Goal: Task Accomplishment & Management: Manage account settings

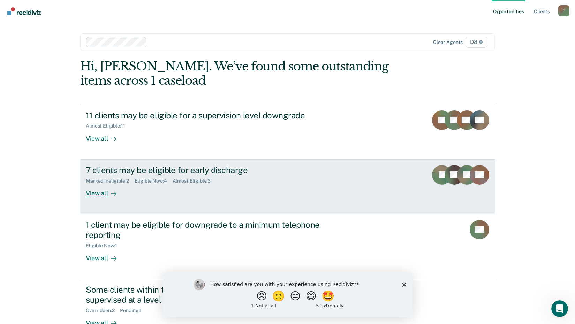
click at [97, 196] on div "View all" at bounding box center [105, 191] width 39 height 14
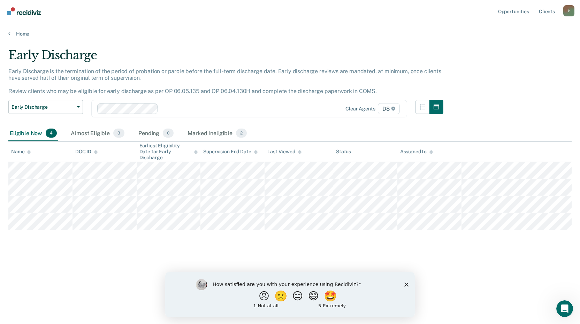
click at [407, 286] on icon "Close survey" at bounding box center [407, 285] width 4 height 4
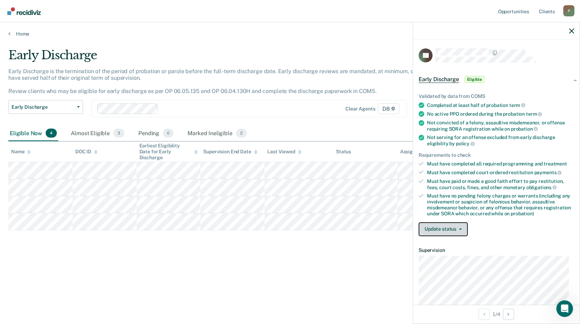
click at [433, 232] on button "Update status" at bounding box center [443, 230] width 49 height 14
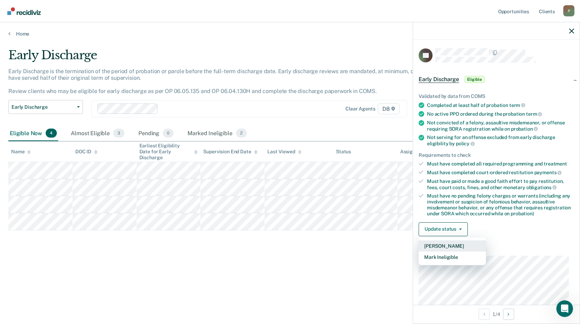
click at [441, 245] on button "[PERSON_NAME]" at bounding box center [452, 246] width 67 height 11
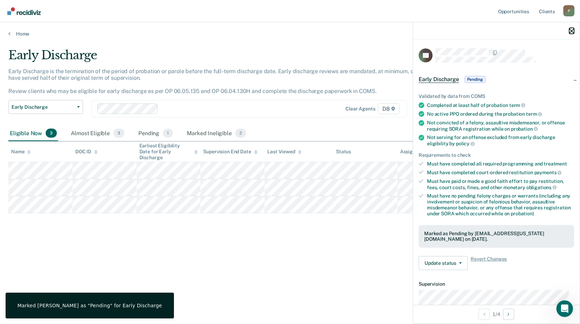
click at [572, 31] on icon "button" at bounding box center [572, 31] width 5 height 5
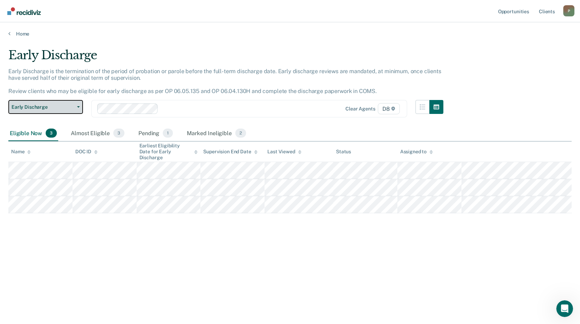
click at [77, 106] on button "Early Discharge" at bounding box center [45, 107] width 75 height 14
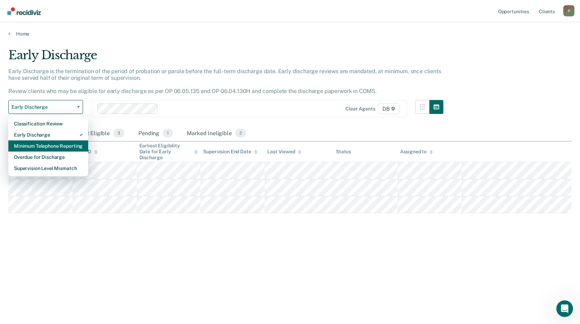
click at [55, 147] on div "Minimum Telephone Reporting" at bounding box center [48, 146] width 69 height 11
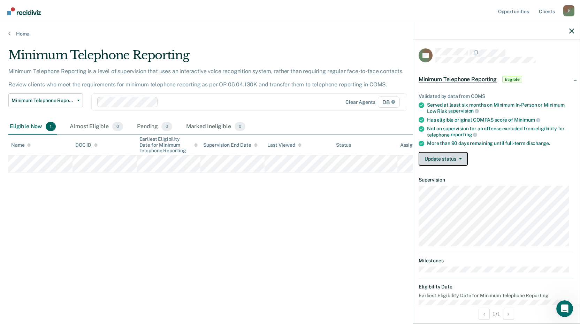
click at [448, 159] on button "Update status" at bounding box center [443, 159] width 49 height 14
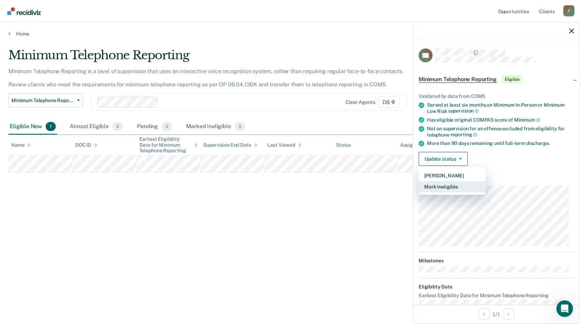
click at [450, 190] on button "Mark Ineligible" at bounding box center [452, 186] width 67 height 11
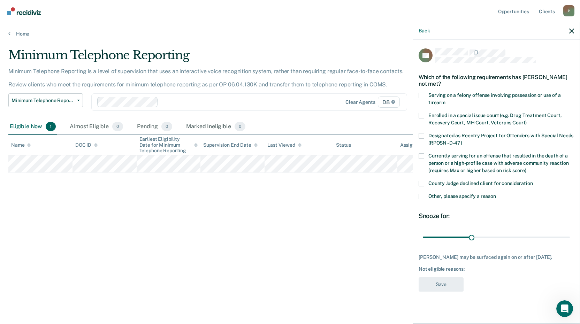
click at [425, 196] on label "Other, please specify a reason" at bounding box center [497, 197] width 156 height 7
click at [496, 194] on input "Other, please specify a reason" at bounding box center [496, 194] width 0 height 0
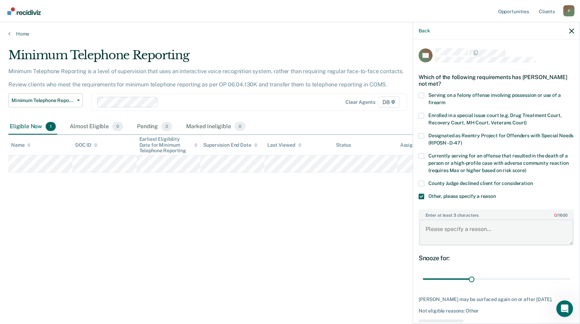
click at [455, 237] on textarea "Enter at least 3 characters 0 / 1600" at bounding box center [497, 233] width 154 height 26
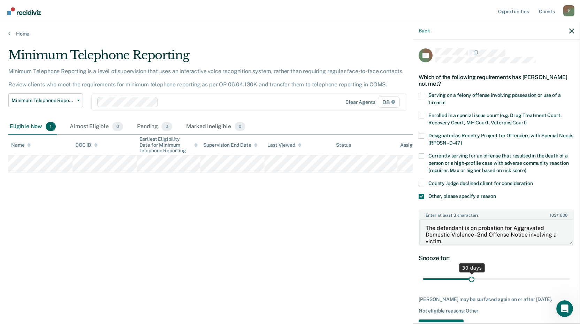
type textarea "The defendant is on probation for Aggravated Domestic Violence - 2nd Offense No…"
drag, startPoint x: 469, startPoint y: 280, endPoint x: 596, endPoint y: 283, distance: 126.7
type input "90"
click at [570, 283] on input "range" at bounding box center [496, 280] width 147 height 12
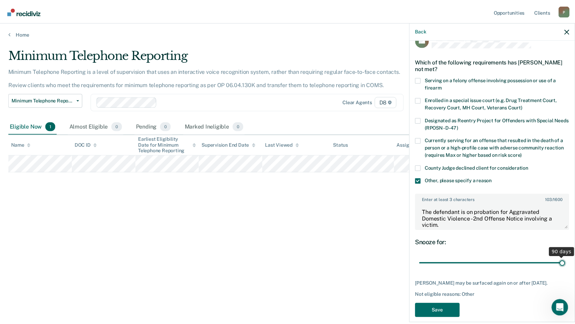
scroll to position [23, 0]
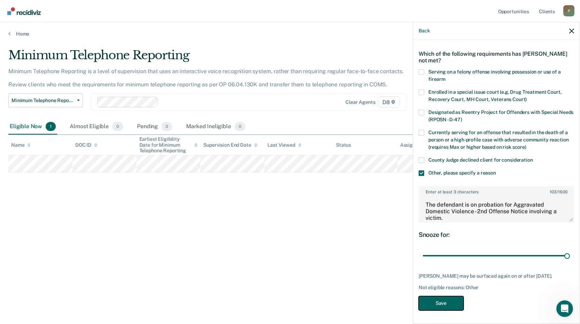
click at [444, 302] on button "Save" at bounding box center [441, 304] width 45 height 14
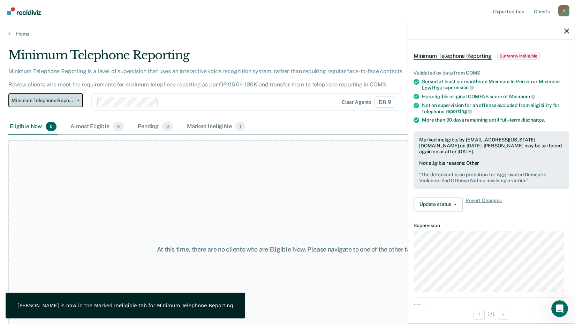
click at [75, 102] on button "Minimum Telephone Reporting" at bounding box center [45, 100] width 75 height 14
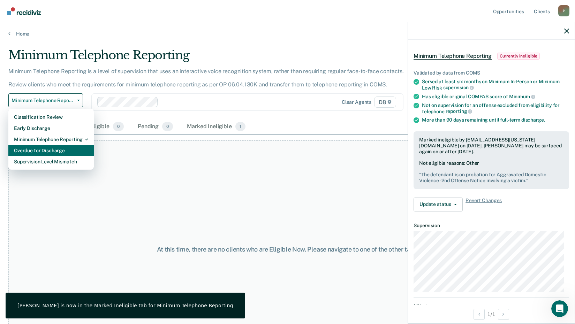
click at [57, 151] on div "Overdue for Discharge" at bounding box center [51, 150] width 74 height 11
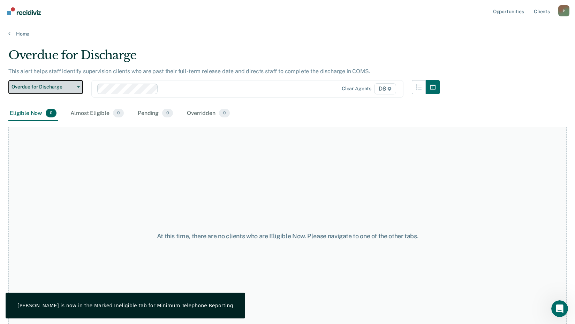
click at [42, 88] on span "Overdue for Discharge" at bounding box center [43, 87] width 63 height 6
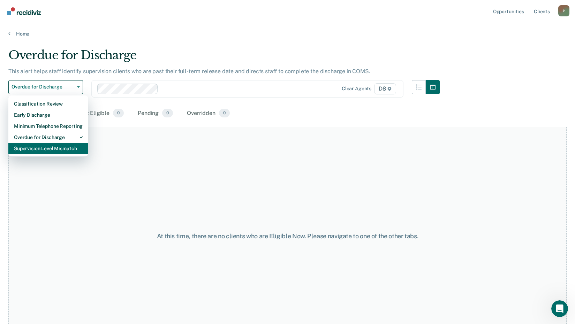
click at [39, 150] on div "Supervision Level Mismatch" at bounding box center [48, 148] width 69 height 11
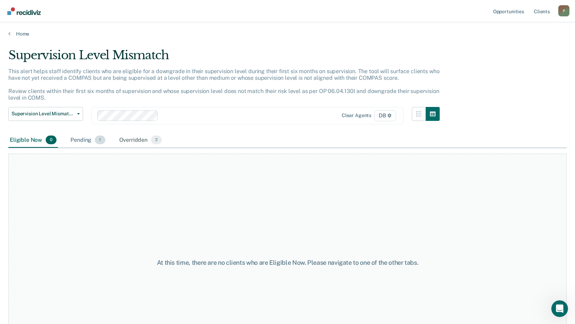
click at [75, 142] on div "Pending 1" at bounding box center [87, 140] width 37 height 15
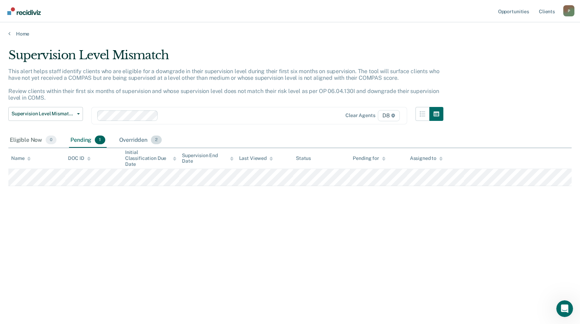
click at [130, 140] on div "Overridden 2" at bounding box center [141, 140] width 46 height 15
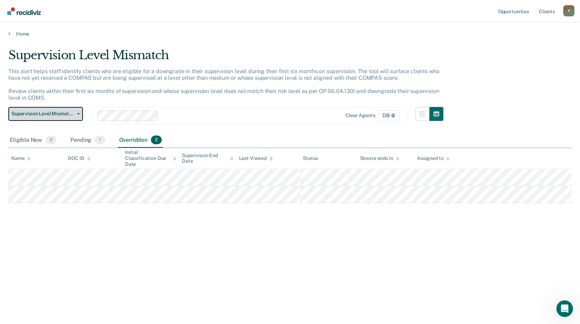
click at [35, 114] on span "Supervision Level Mismatch" at bounding box center [43, 114] width 63 height 6
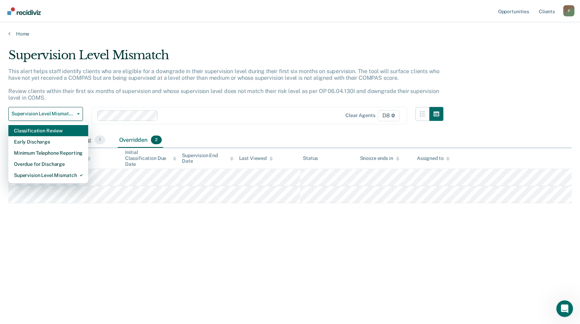
click at [34, 131] on div "Classification Review" at bounding box center [48, 130] width 69 height 11
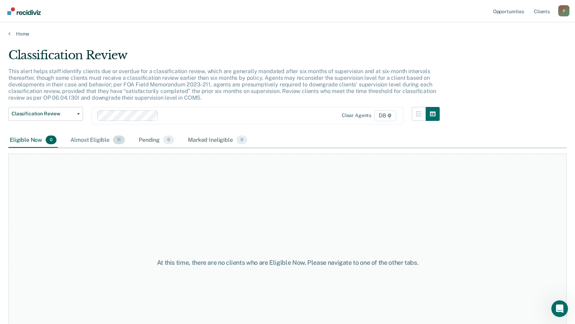
click at [77, 138] on div "Almost Eligible 11" at bounding box center [97, 140] width 57 height 15
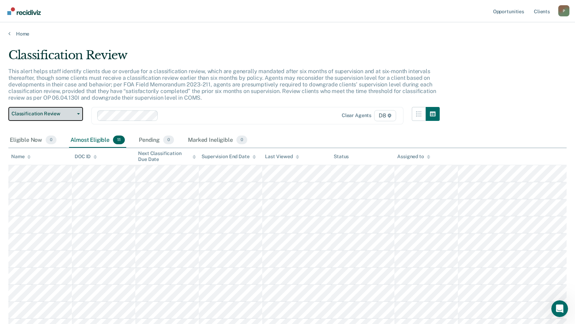
click at [76, 115] on button "Classification Review" at bounding box center [45, 114] width 75 height 14
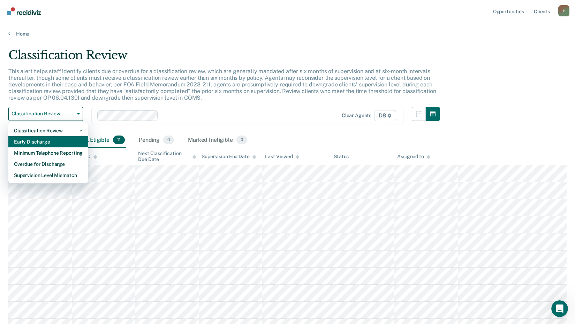
click at [53, 141] on div "Early Discharge" at bounding box center [48, 141] width 69 height 11
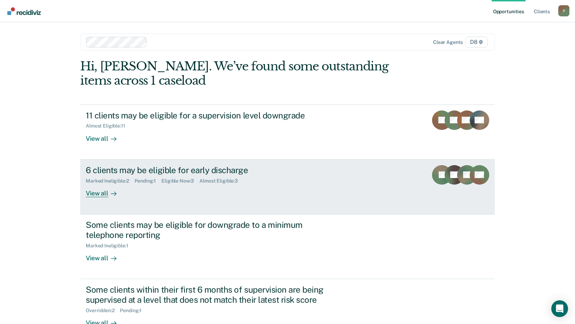
click at [117, 178] on div "Marked Ineligible : 2 Pending : 1 Eligible Now : 3 Almost Eligible : 3" at bounding box center [208, 179] width 245 height 9
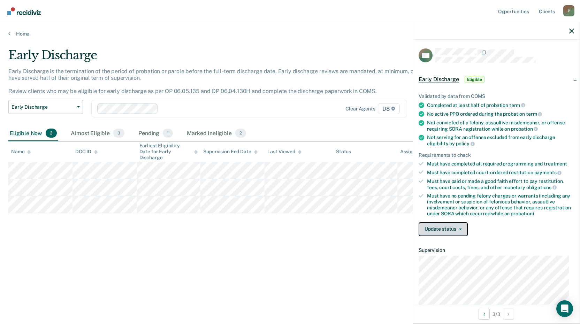
click at [440, 224] on button "Update status" at bounding box center [443, 230] width 49 height 14
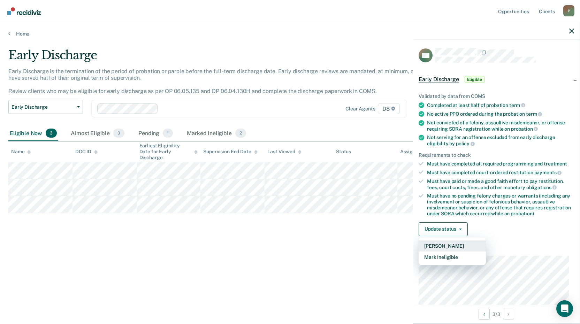
click at [451, 244] on button "[PERSON_NAME]" at bounding box center [452, 246] width 67 height 11
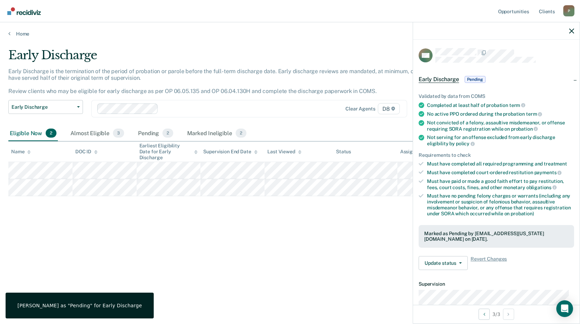
click at [354, 219] on div "Early Discharge Early Discharge is the termination of the period of probation o…" at bounding box center [290, 160] width 564 height 224
click at [571, 31] on icon "button" at bounding box center [572, 31] width 5 height 5
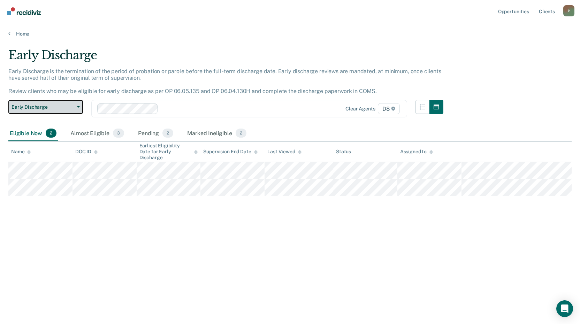
click at [35, 111] on button "Early Discharge" at bounding box center [45, 107] width 75 height 14
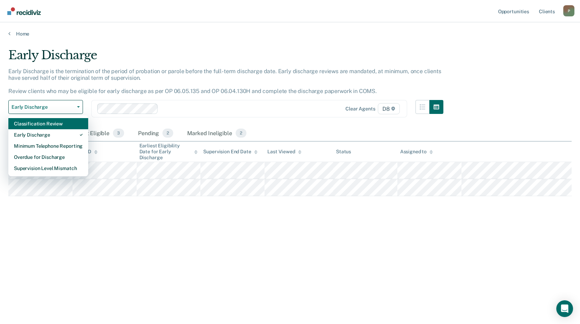
click at [29, 125] on div "Classification Review" at bounding box center [48, 123] width 69 height 11
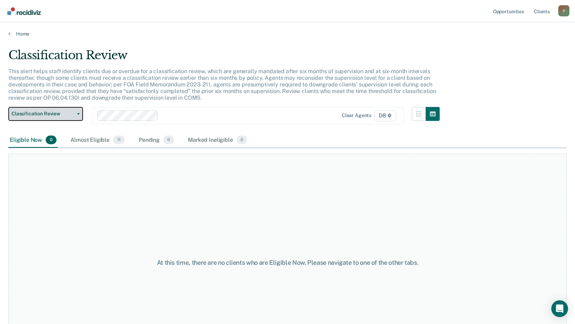
click at [31, 113] on span "Classification Review" at bounding box center [43, 114] width 63 height 6
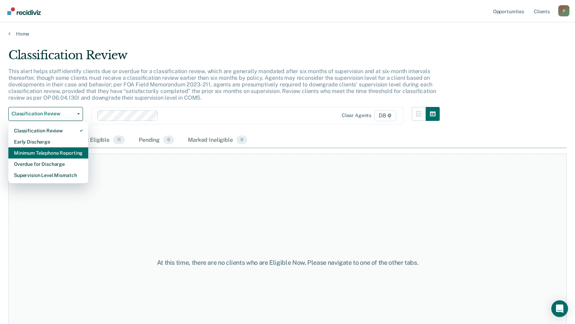
click at [30, 157] on div "Minimum Telephone Reporting" at bounding box center [48, 153] width 69 height 11
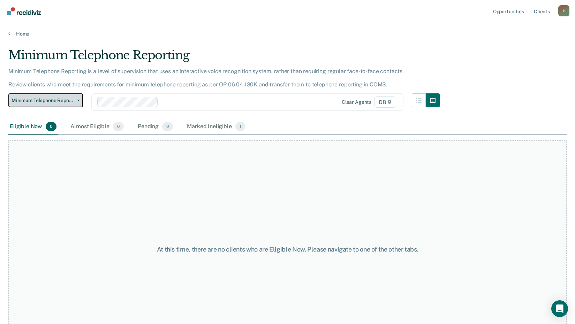
click at [33, 102] on span "Minimum Telephone Reporting" at bounding box center [43, 101] width 63 height 6
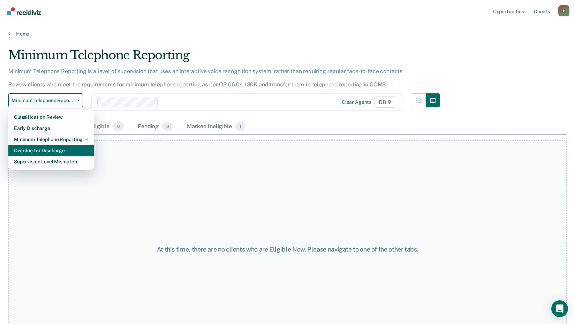
click at [33, 150] on div "Overdue for Discharge" at bounding box center [51, 150] width 74 height 11
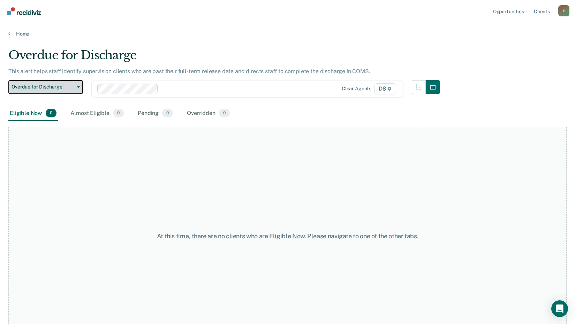
click at [35, 87] on span "Overdue for Discharge" at bounding box center [43, 87] width 63 height 6
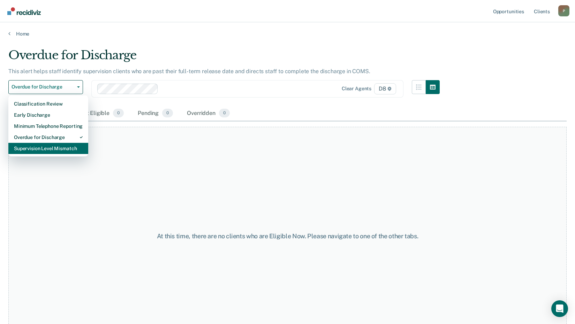
click at [30, 152] on div "Supervision Level Mismatch" at bounding box center [48, 148] width 69 height 11
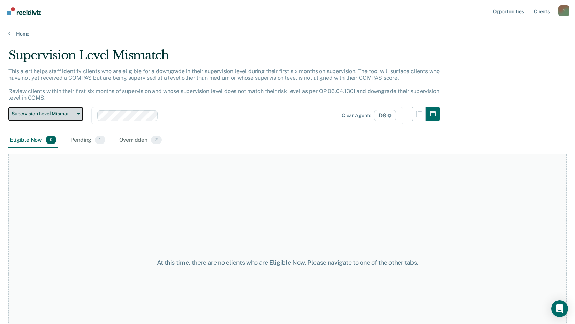
click at [37, 113] on span "Supervision Level Mismatch" at bounding box center [43, 114] width 63 height 6
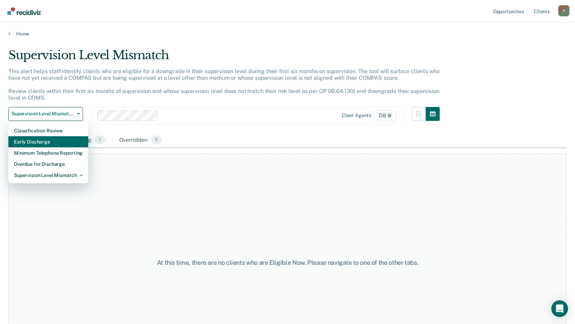
click at [32, 140] on div "Early Discharge" at bounding box center [48, 141] width 69 height 11
